Goal: Information Seeking & Learning: Learn about a topic

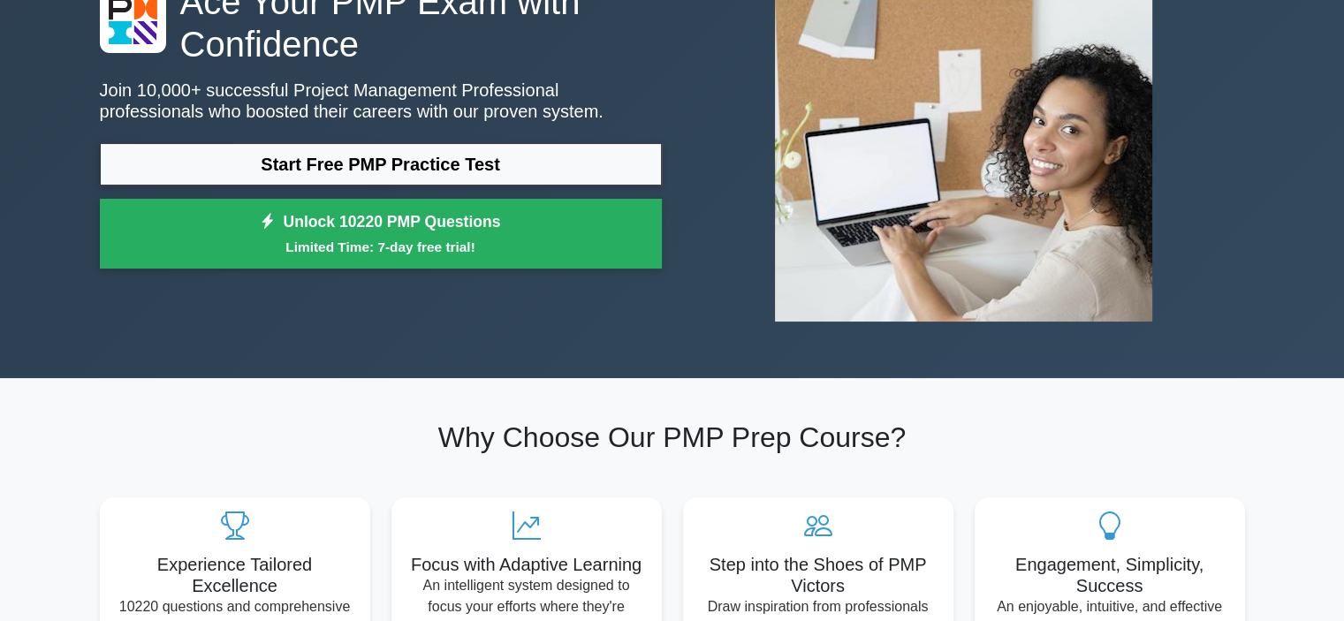
scroll to position [177, 0]
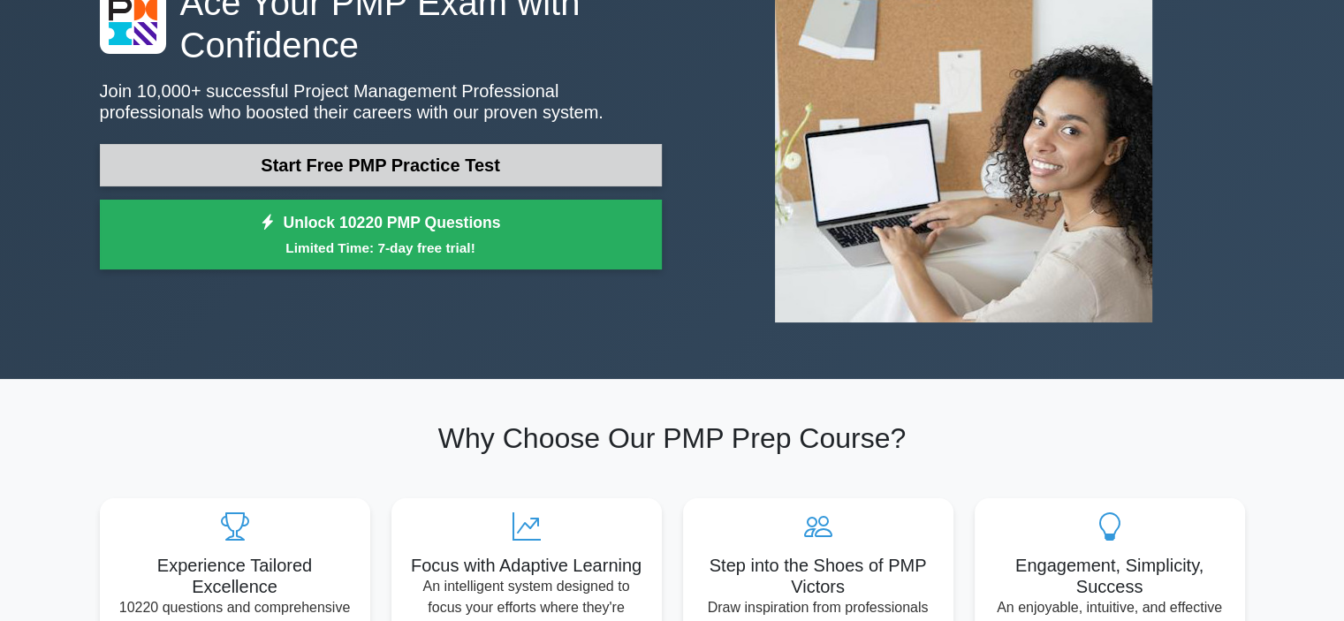
click at [435, 176] on link "Start Free PMP Practice Test" at bounding box center [381, 165] width 562 height 42
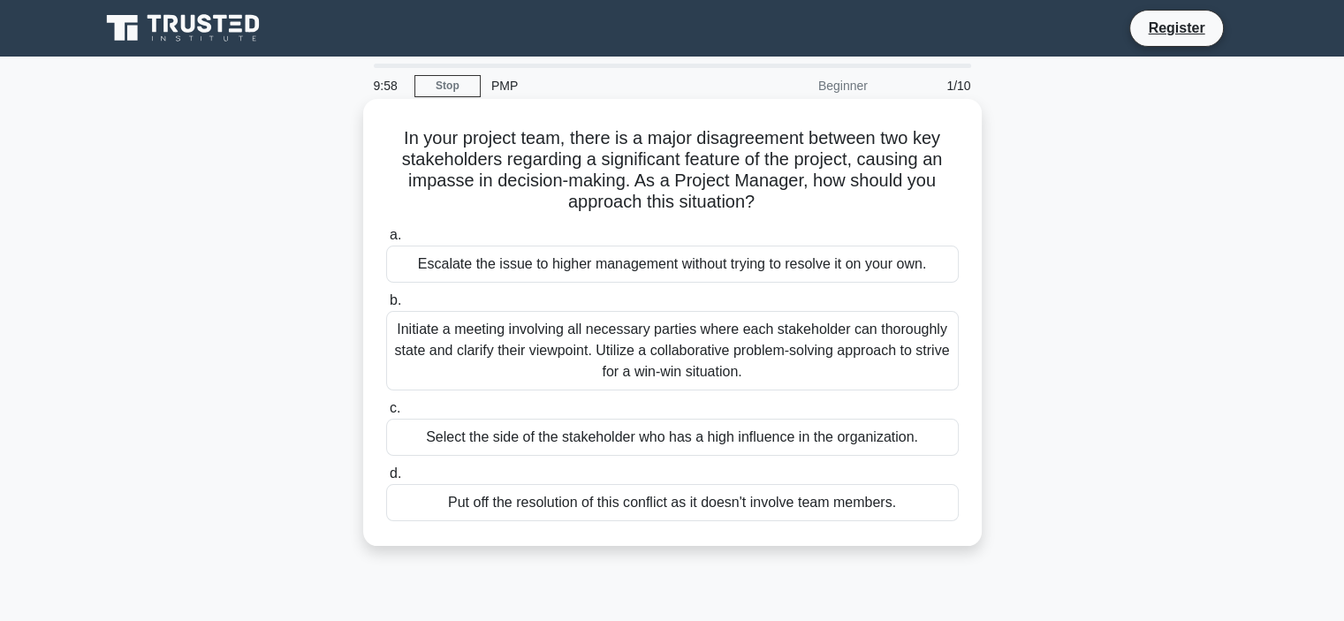
click at [431, 263] on div "Escalate the issue to higher management without trying to resolve it on your ow…" at bounding box center [672, 264] width 573 height 37
click at [386, 241] on input "a. Escalate the issue to higher management without trying to resolve it on your…" at bounding box center [386, 235] width 0 height 11
